Goal: Obtain resource: Download file/media

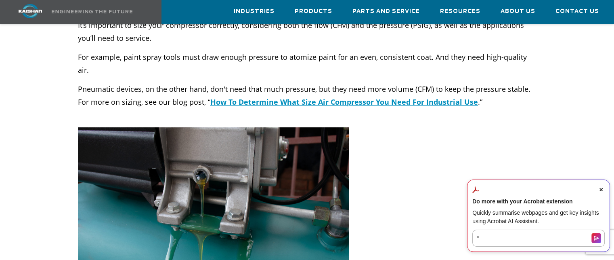
scroll to position [2584, 0]
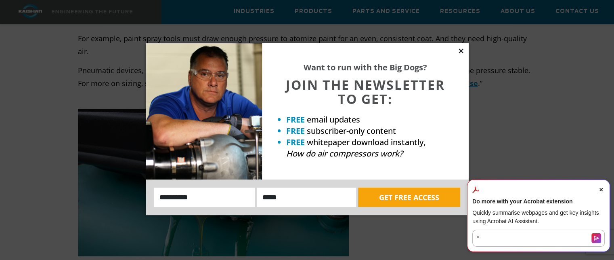
click at [460, 48] on icon at bounding box center [461, 50] width 7 height 7
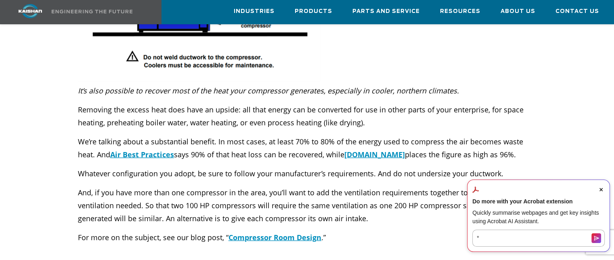
scroll to position [2261, 0]
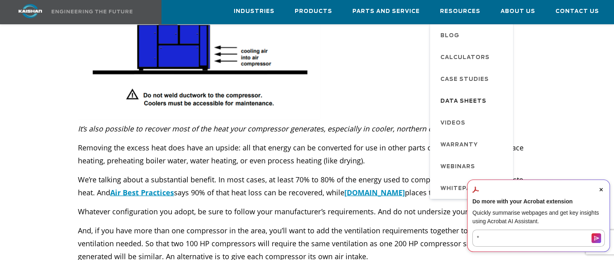
click at [464, 101] on span "Data Sheets" at bounding box center [464, 101] width 46 height 14
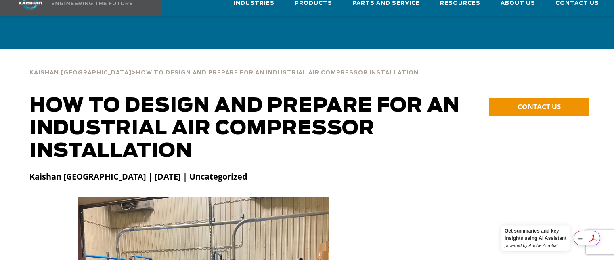
scroll to position [2261, 0]
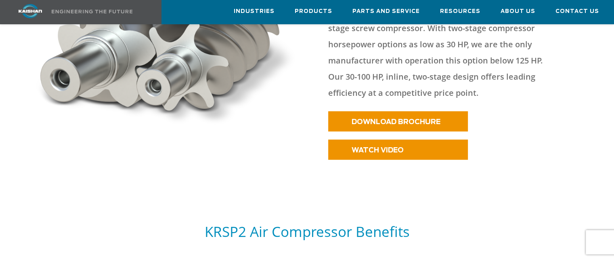
scroll to position [485, 0]
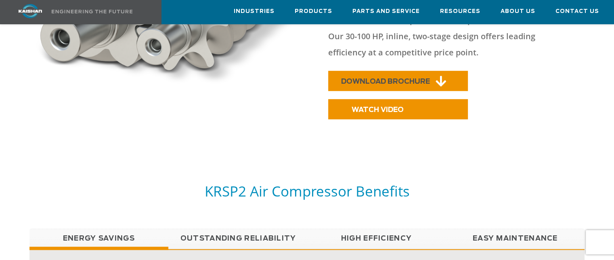
click at [365, 78] on span "DOWNLOAD BROCHURE" at bounding box center [385, 81] width 89 height 7
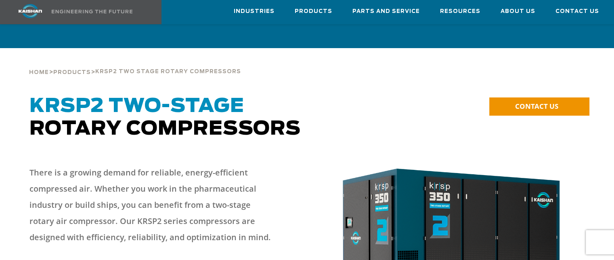
scroll to position [0, 0]
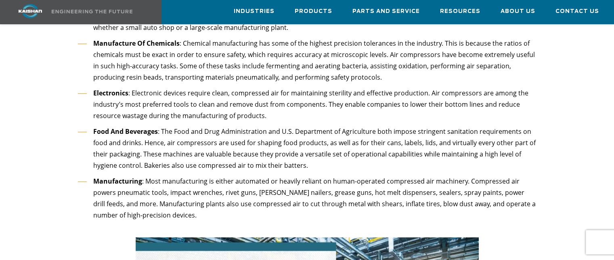
scroll to position [3190, 0]
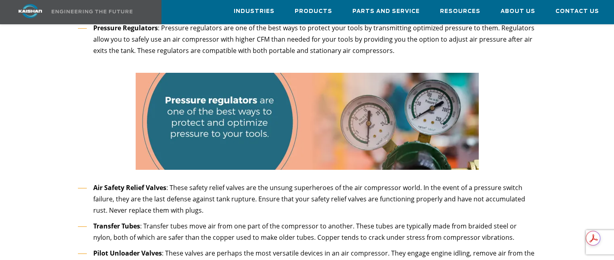
scroll to position [2665, 0]
